Goal: Book appointment/travel/reservation

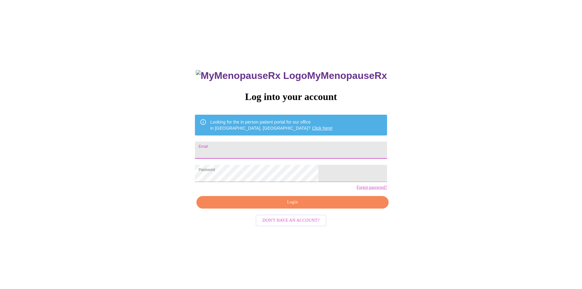
click at [286, 146] on input "Email" at bounding box center [291, 149] width 192 height 17
type input "[EMAIL_ADDRESS][DOMAIN_NAME]"
click at [286, 206] on span "Login" at bounding box center [292, 202] width 178 height 8
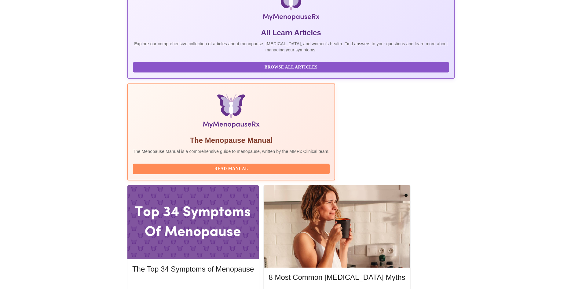
scroll to position [122, 0]
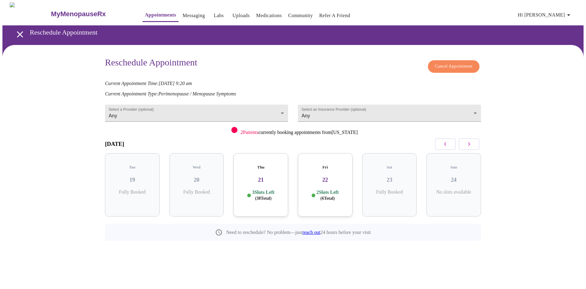
click at [257, 176] on h3 "21" at bounding box center [260, 179] width 45 height 7
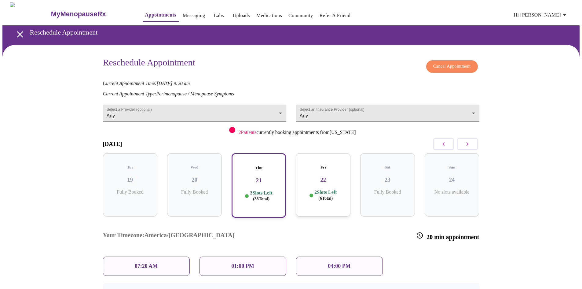
click at [258, 256] on div "01:00 PM" at bounding box center [242, 265] width 87 height 19
click at [244, 263] on p "01:00 PM" at bounding box center [242, 266] width 23 height 6
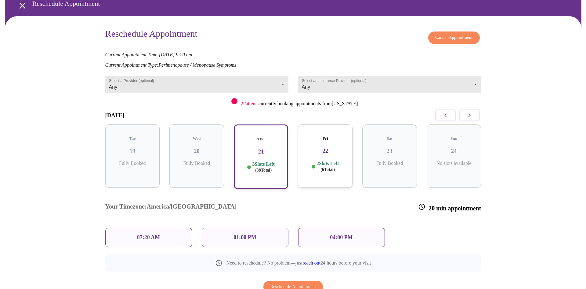
scroll to position [43, 0]
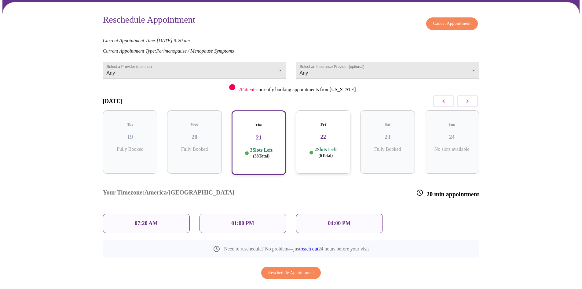
click at [277, 213] on div "01:00 PM" at bounding box center [242, 222] width 87 height 19
click at [290, 269] on span "Reschedule Appointment" at bounding box center [291, 273] width 46 height 8
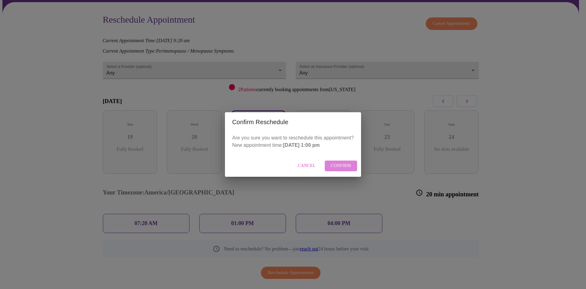
click at [338, 165] on span "Confirm" at bounding box center [341, 166] width 20 height 8
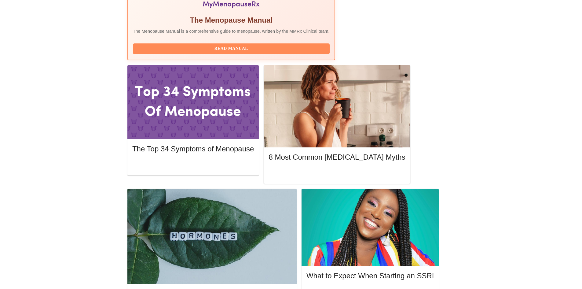
scroll to position [244, 0]
